Goal: Communication & Community: Ask a question

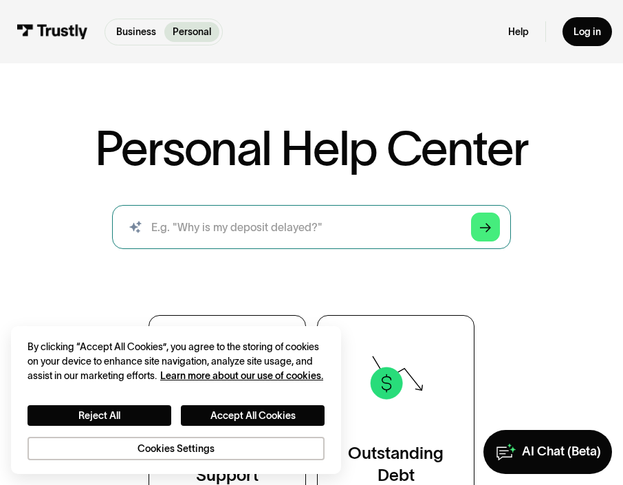
scroll to position [53, 0]
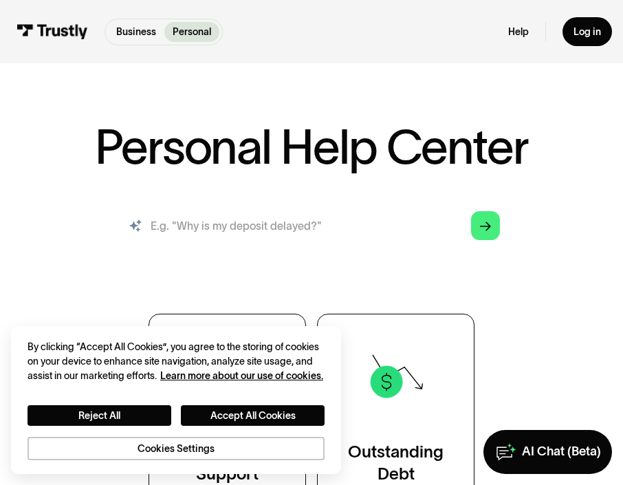
click at [393, 238] on input "search" at bounding box center [311, 225] width 399 height 44
click at [367, 223] on input "search" at bounding box center [311, 225] width 399 height 44
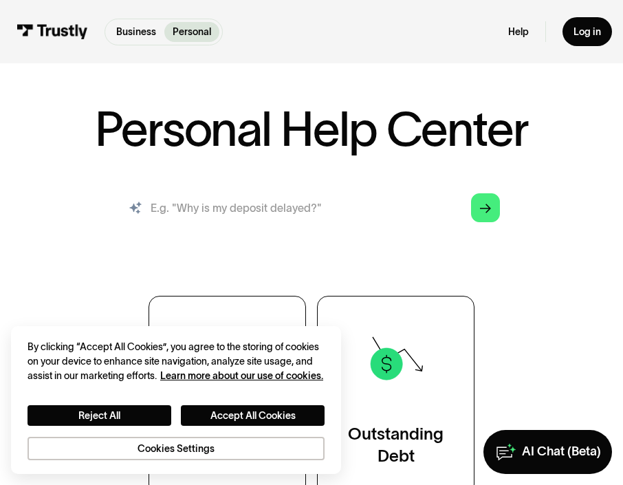
click at [338, 200] on input "search" at bounding box center [311, 208] width 399 height 44
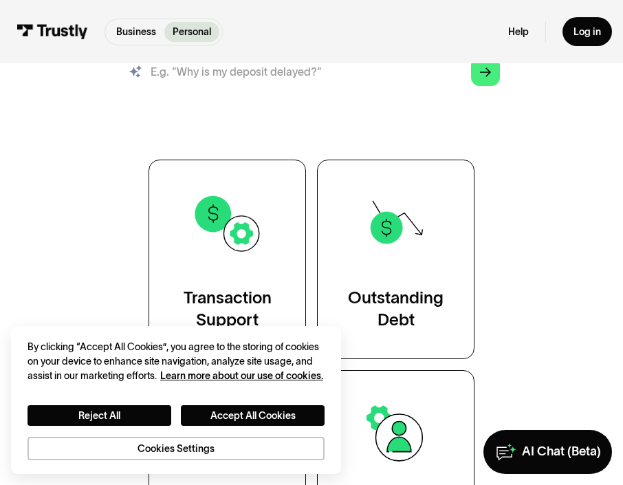
scroll to position [210, 0]
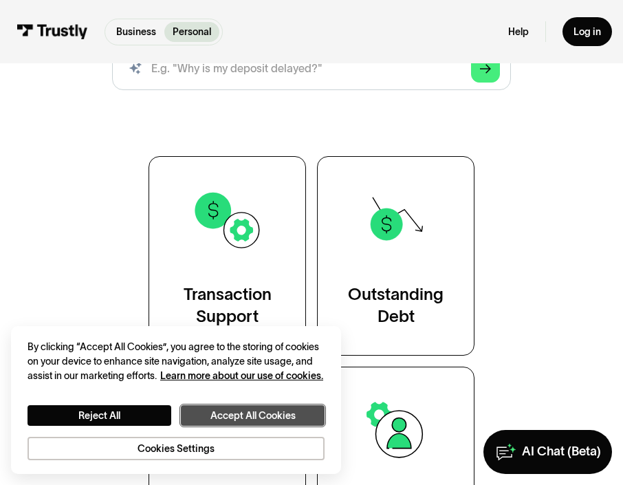
click at [232, 416] on button "Accept All Cookies" at bounding box center [253, 415] width 144 height 21
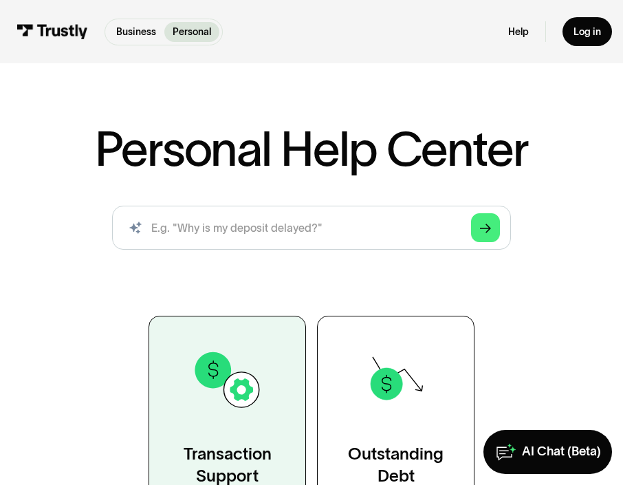
scroll to position [1, 0]
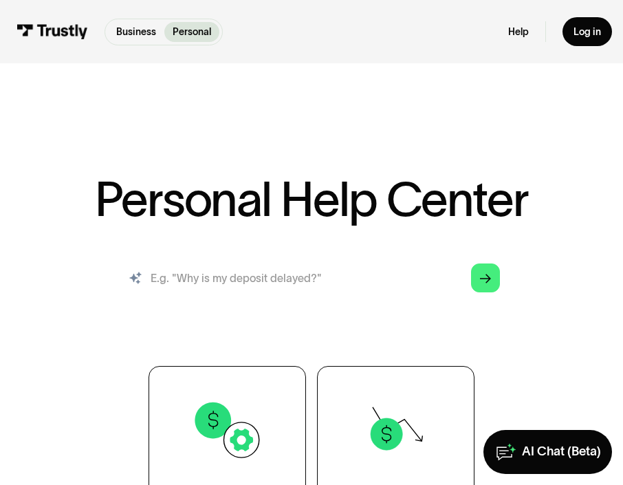
click at [250, 292] on input "search" at bounding box center [311, 278] width 399 height 44
click at [274, 295] on input "search" at bounding box center [311, 278] width 399 height 44
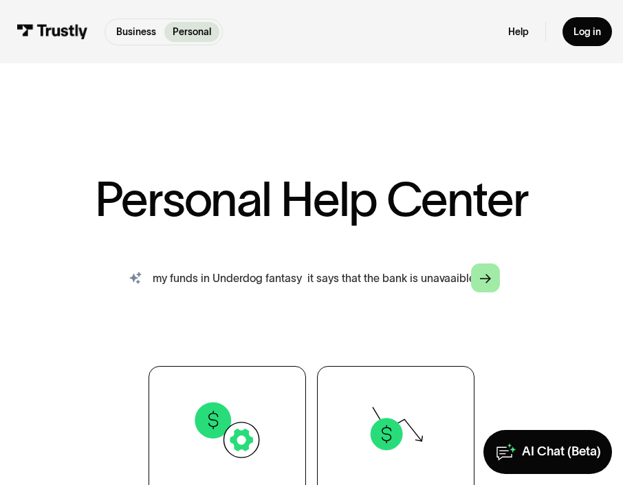
type input "hey when I try to withdrawl my funds in Underdog fantasy it says that the bank …"
click at [487, 272] on link "Arrow Right" at bounding box center [485, 277] width 29 height 29
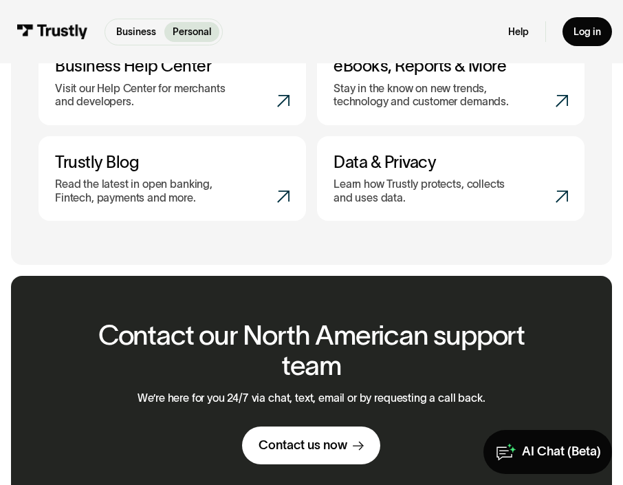
scroll to position [1328, 0]
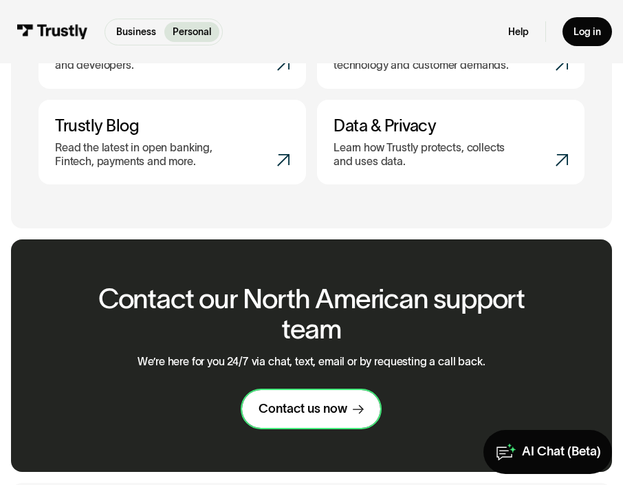
click at [291, 414] on div "Contact us now" at bounding box center [302, 409] width 89 height 16
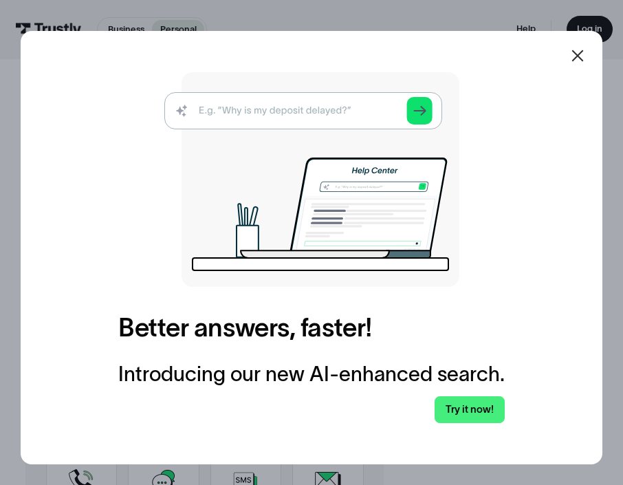
click at [577, 53] on icon at bounding box center [577, 55] width 16 height 16
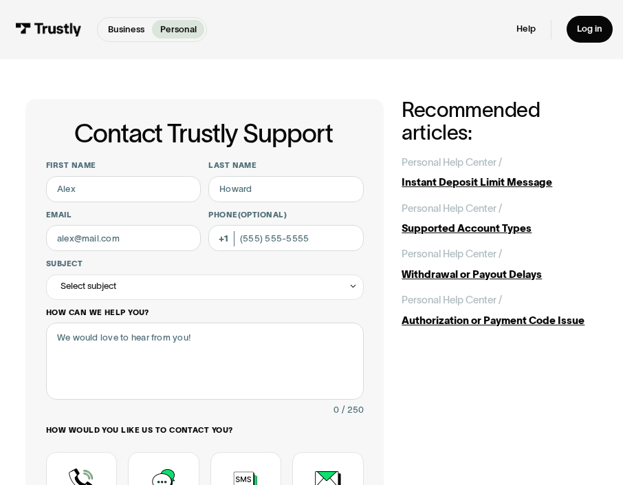
scroll to position [12, 0]
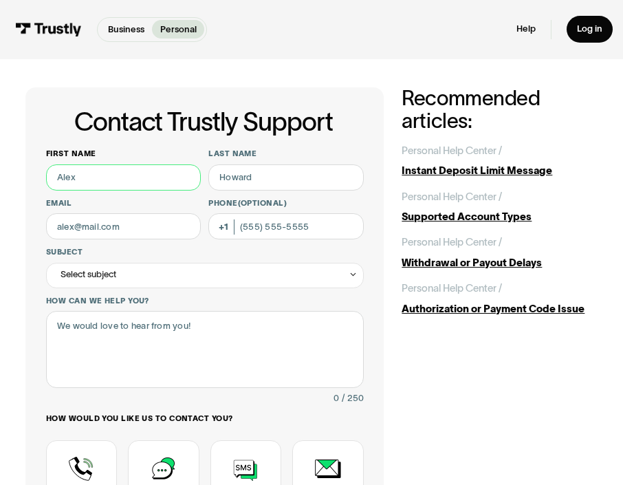
click at [153, 188] on input "First name" at bounding box center [123, 177] width 155 height 26
type input "[PERSON_NAME]"
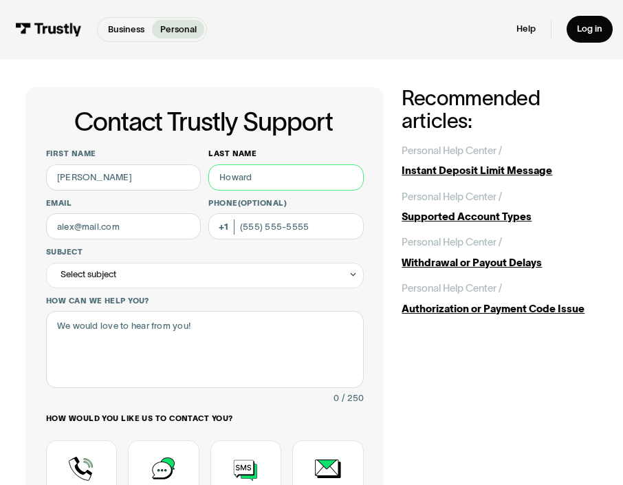
click at [256, 184] on input "Last name" at bounding box center [285, 177] width 155 height 26
type input "Ntende"
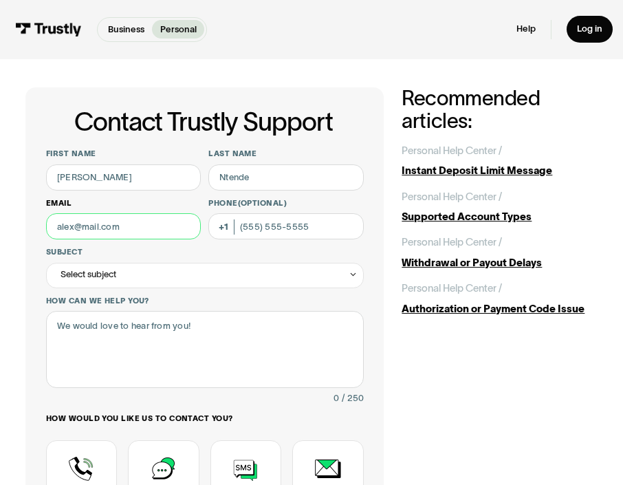
click at [149, 229] on input "Email" at bounding box center [123, 226] width 155 height 26
type input "[EMAIL_ADDRESS][DOMAIN_NAME]"
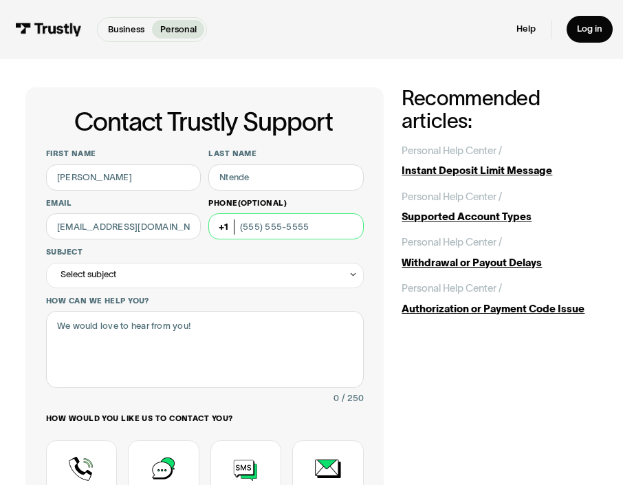
click at [250, 228] on input "Phone (Optional)" at bounding box center [285, 226] width 155 height 26
type input "[PHONE_NUMBER]"
click at [206, 278] on div "Select subject" at bounding box center [205, 275] width 318 height 25
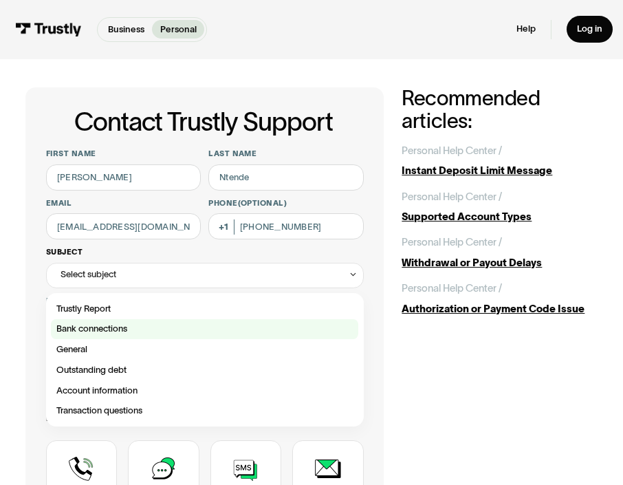
click at [199, 329] on div "Contact Trustly Support" at bounding box center [204, 329] width 307 height 21
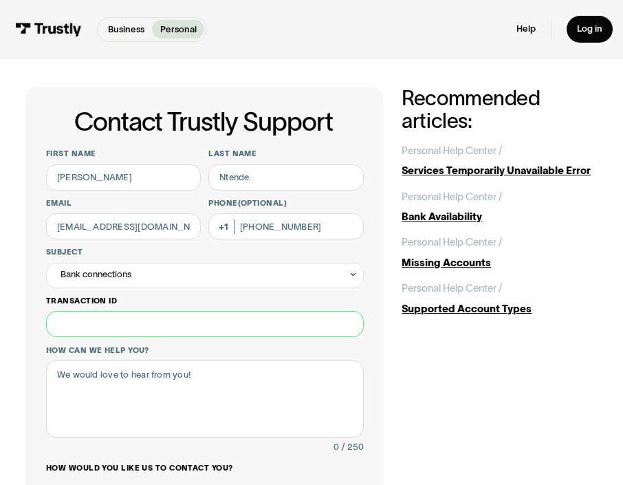
click at [180, 322] on input "Transaction ID" at bounding box center [205, 324] width 318 height 26
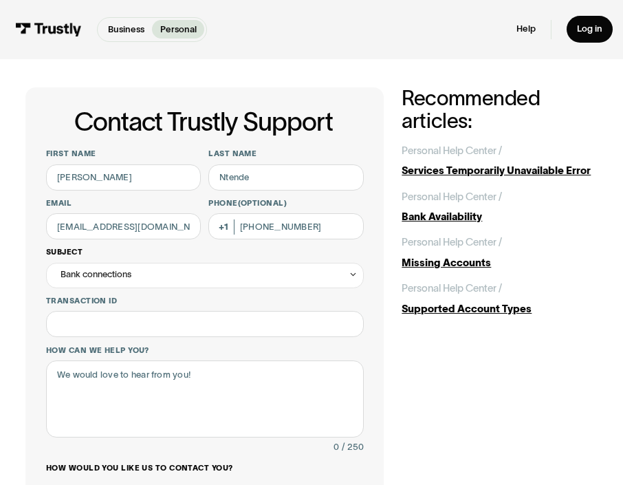
click at [195, 273] on div "Bank connections" at bounding box center [205, 275] width 318 height 25
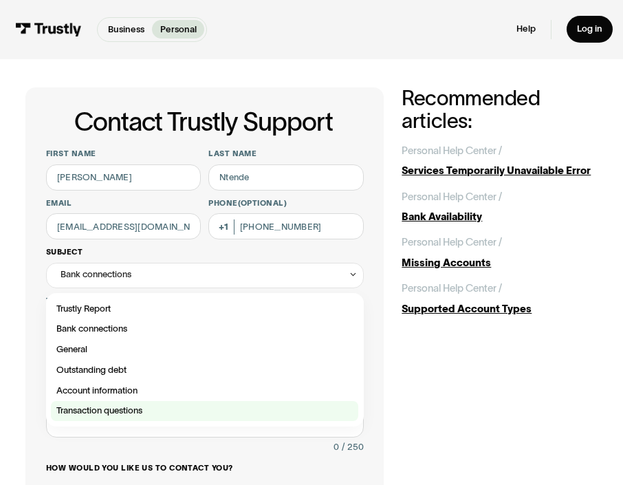
click at [143, 409] on div "Contact Trustly Support" at bounding box center [204, 411] width 307 height 21
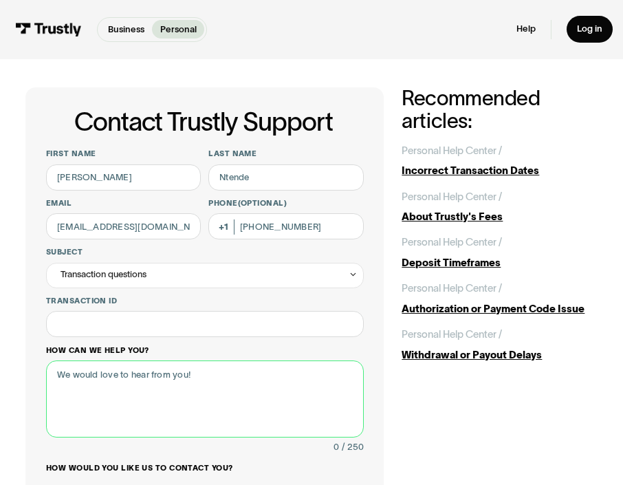
click at [140, 376] on textarea "How can we help you?" at bounding box center [205, 398] width 318 height 77
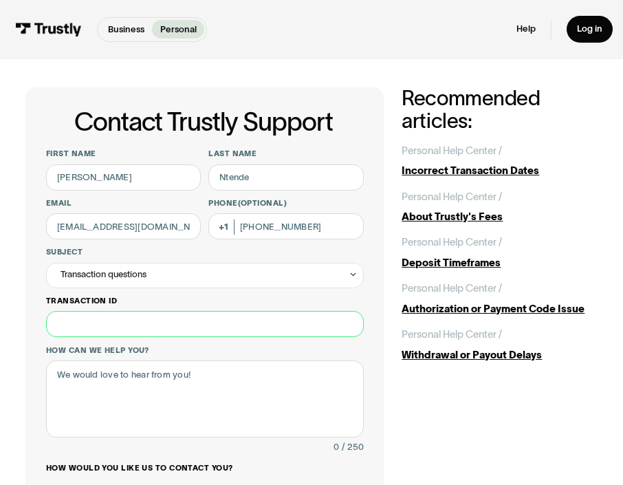
click at [142, 324] on input "Transaction ID" at bounding box center [205, 324] width 318 height 26
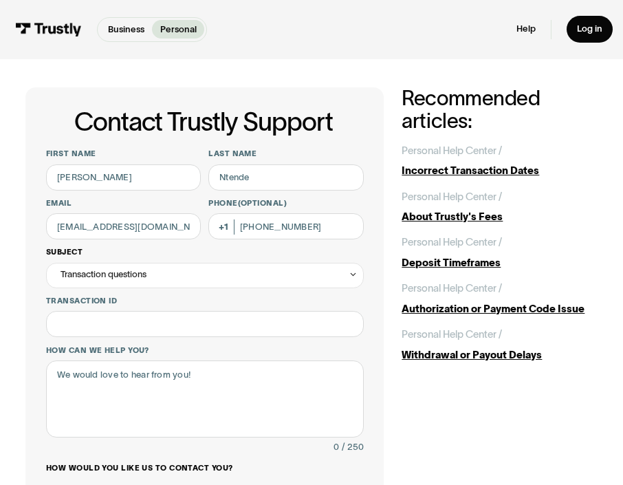
click at [142, 284] on div "Transaction questions" at bounding box center [205, 275] width 318 height 25
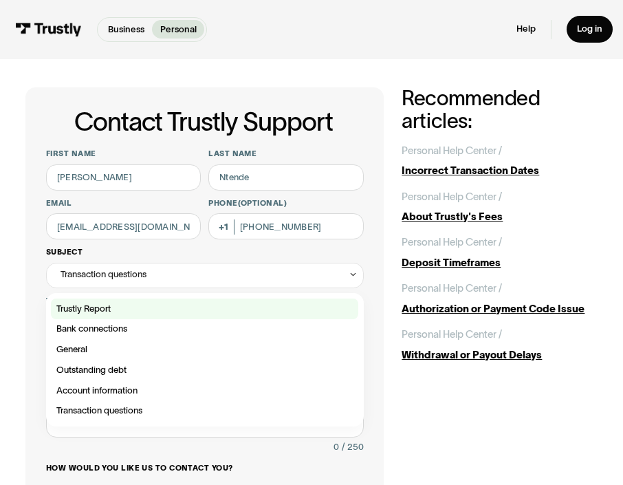
click at [132, 311] on div "Contact Trustly Support" at bounding box center [204, 308] width 307 height 21
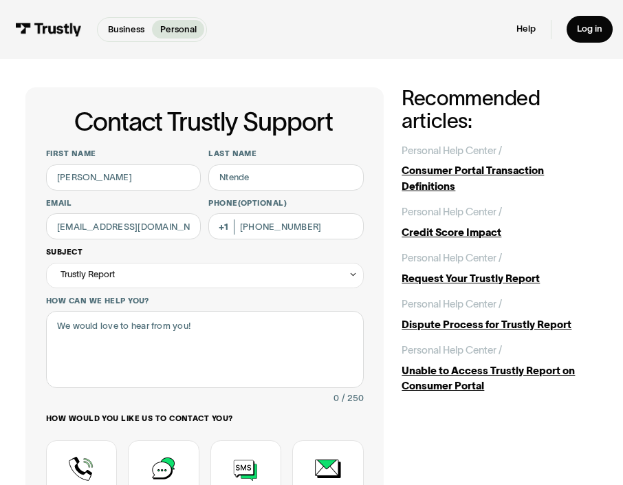
click at [141, 278] on div "Trustly Report" at bounding box center [205, 275] width 318 height 25
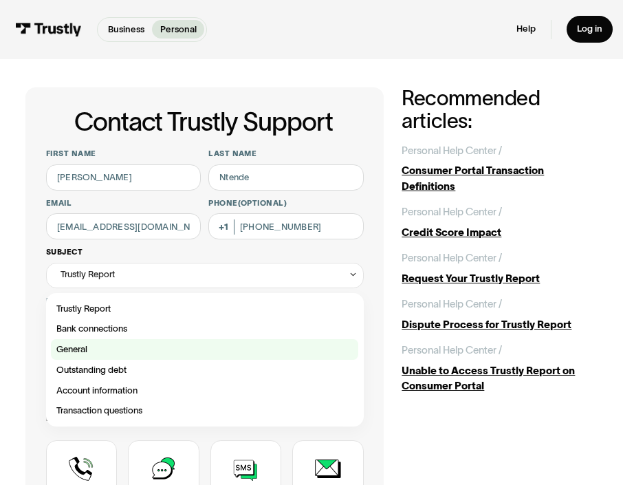
click at [131, 342] on div "Contact Trustly Support" at bounding box center [204, 349] width 307 height 21
type input "*******"
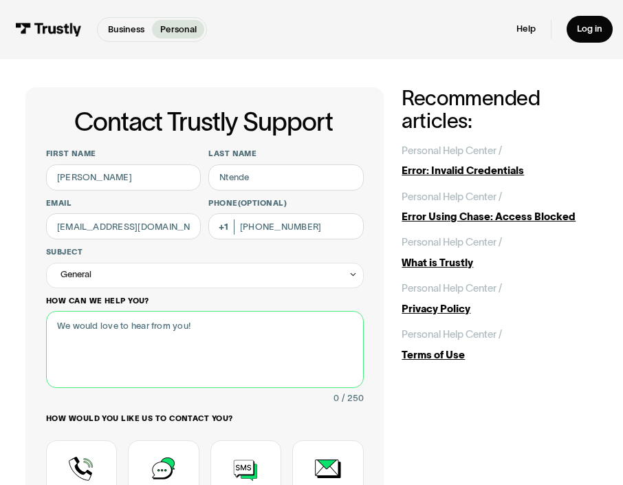
click at [130, 342] on textarea "How can we help you?" at bounding box center [205, 349] width 318 height 77
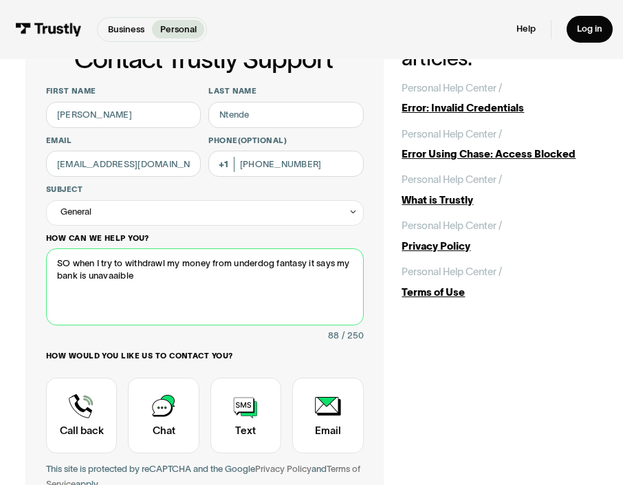
scroll to position [94, 0]
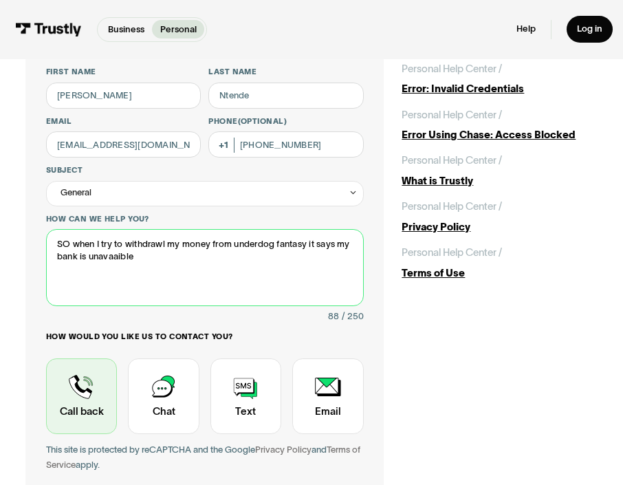
type textarea "SO when I try to withdrawl my money from underdog fantasy it says my bank is un…"
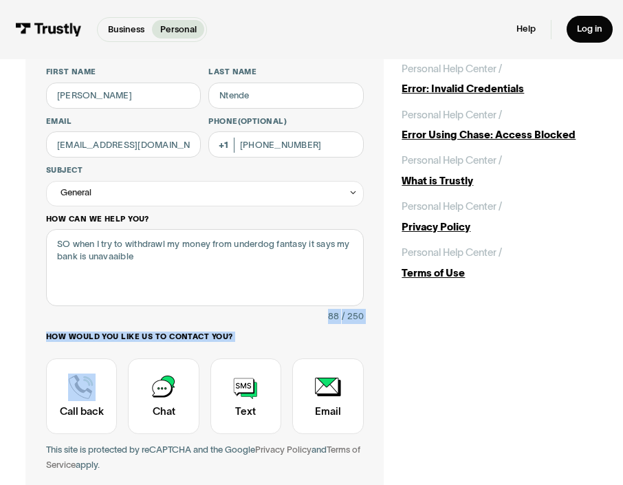
drag, startPoint x: 85, startPoint y: 397, endPoint x: 86, endPoint y: 309, distance: 88.7
click at [86, 309] on div "First name [PERSON_NAME] Last name Ntende Email [EMAIL_ADDRESS][DOMAIN_NAME] Ph…" at bounding box center [205, 273] width 318 height 413
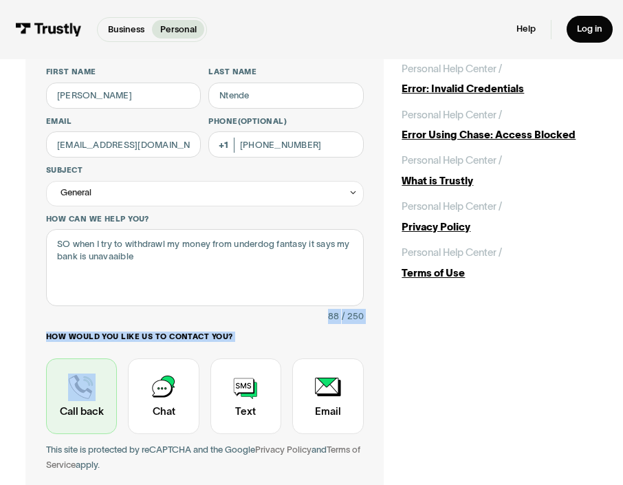
click at [76, 386] on div "Contact Trustly Support" at bounding box center [81, 396] width 71 height 76
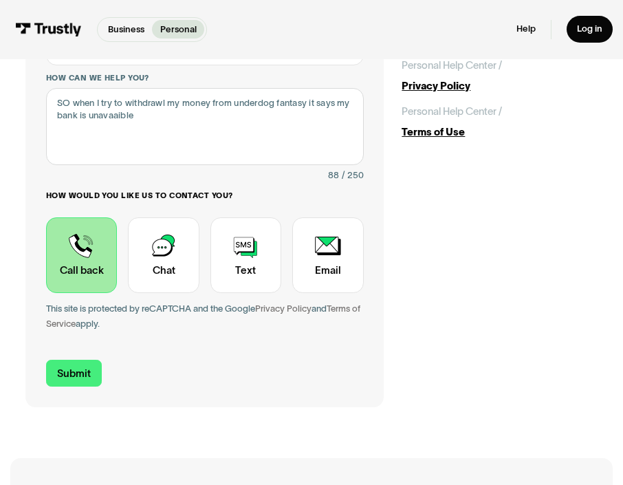
scroll to position [197, 0]
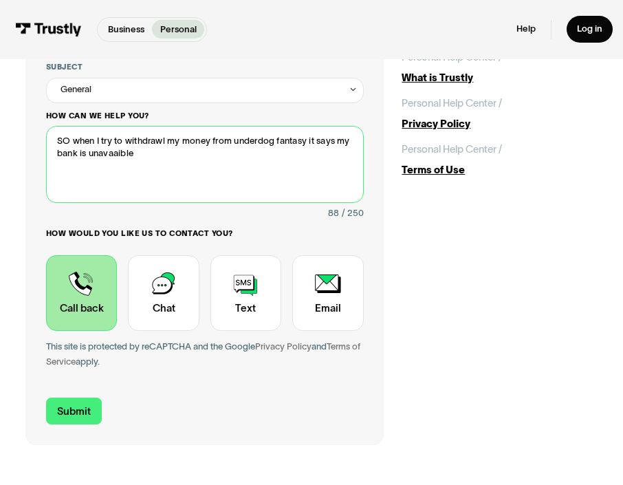
click at [134, 162] on textarea "SO when I try to withdrawl my money from underdog fantasy it says my bank is un…" at bounding box center [205, 164] width 318 height 77
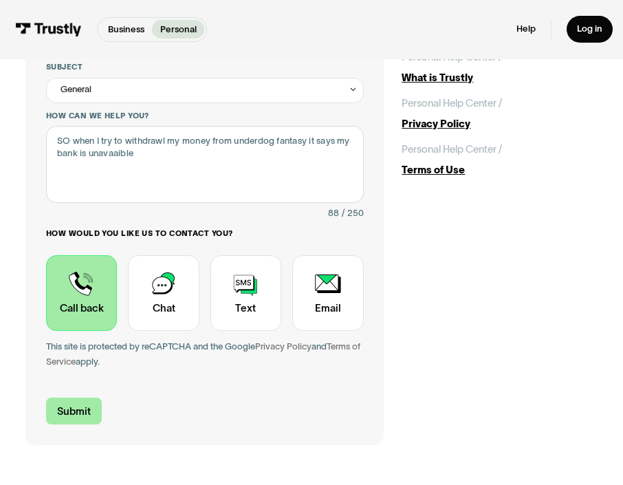
click at [72, 415] on input "Submit" at bounding box center [74, 410] width 56 height 27
type input "[PHONE_NUMBER]"
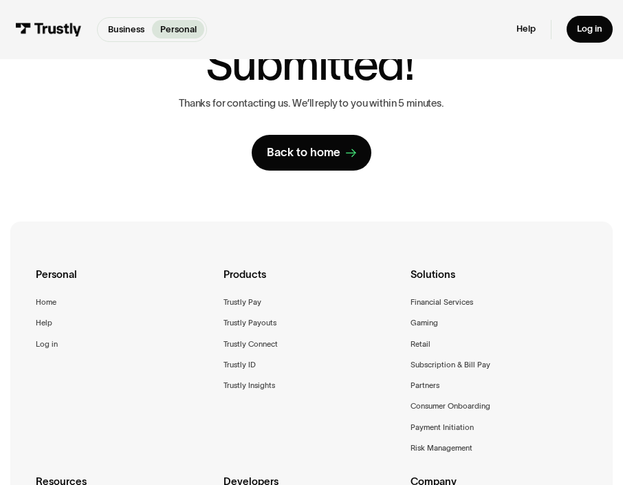
scroll to position [200, 0]
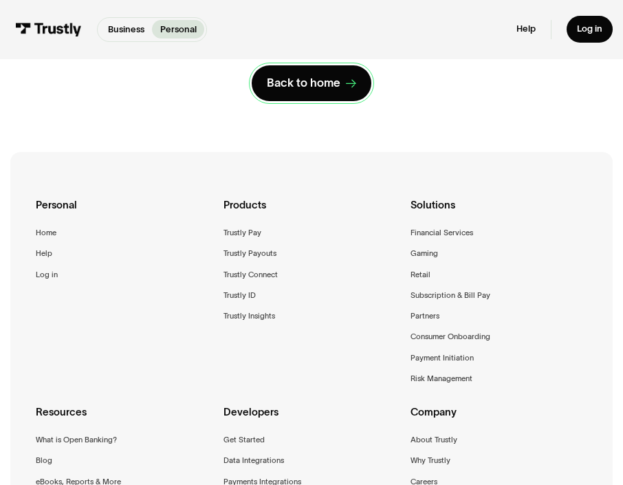
click at [329, 93] on link "Back to home" at bounding box center [312, 83] width 120 height 36
